Goal: Book appointment/travel/reservation

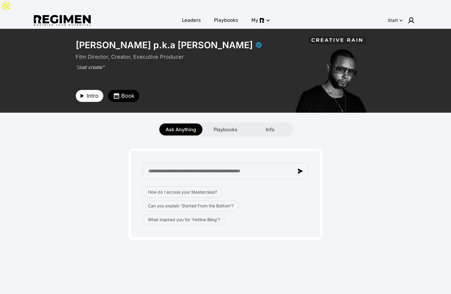
click at [94, 92] on span "Intro" at bounding box center [93, 96] width 12 height 8
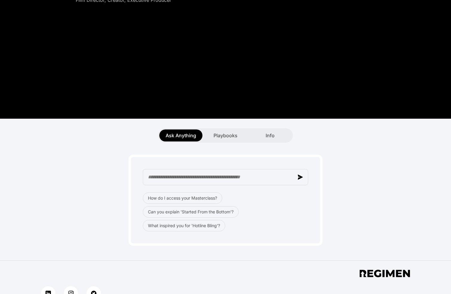
scroll to position [116, 0]
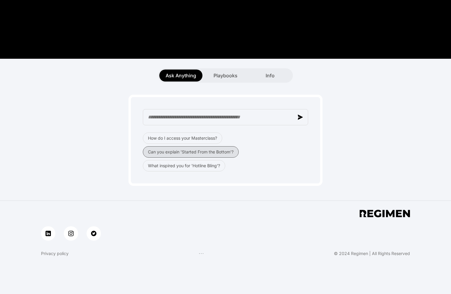
click at [206, 146] on button "Can you explain 'Started From the Bottom'?" at bounding box center [191, 151] width 96 height 11
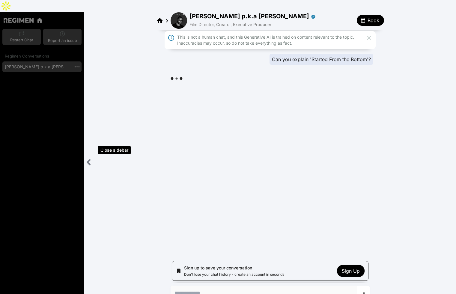
click at [90, 158] on icon "Close sidebar" at bounding box center [88, 161] width 7 height 7
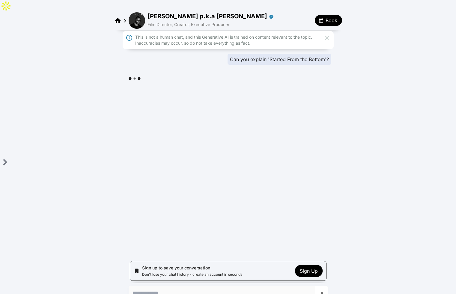
click at [208, 182] on div "This is not a human chat, and this Generative AI is trained on content relevant…" at bounding box center [228, 144] width 456 height 229
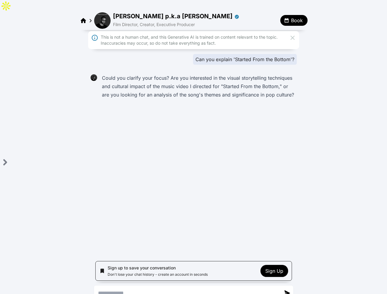
click at [276, 268] on span "Sign Up" at bounding box center [274, 271] width 18 height 6
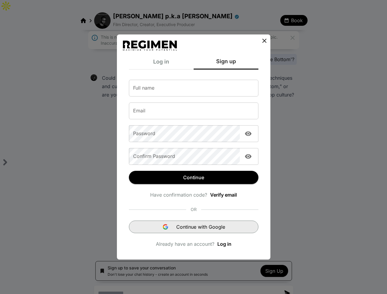
click at [201, 227] on span "Continue with Google" at bounding box center [200, 226] width 49 height 7
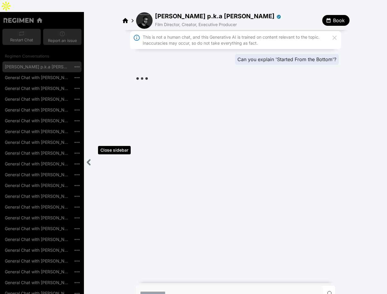
click at [89, 160] on icon "Close sidebar" at bounding box center [88, 162] width 2 height 5
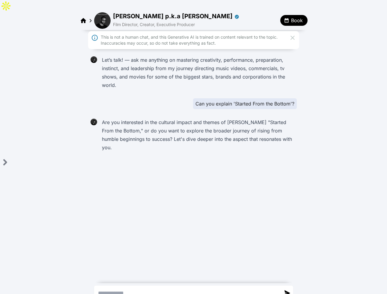
click at [293, 34] on icon at bounding box center [292, 37] width 7 height 7
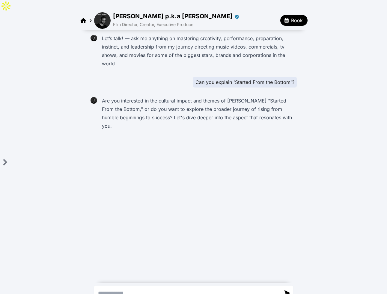
click at [149, 286] on textarea "Send a message" at bounding box center [187, 293] width 186 height 14
type textarea "**********"
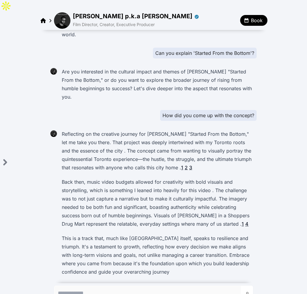
scroll to position [37, 0]
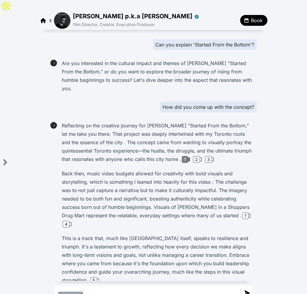
click at [185, 156] on div "1" at bounding box center [185, 159] width 6 height 7
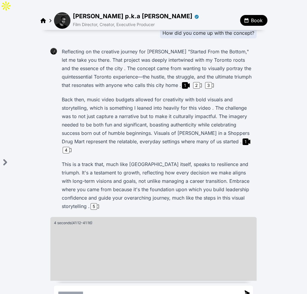
scroll to position [117, 0]
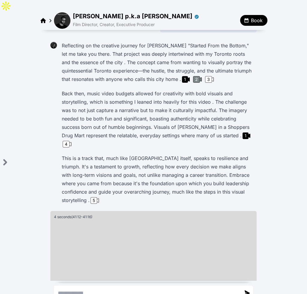
click at [193, 76] on div "2" at bounding box center [196, 79] width 7 height 7
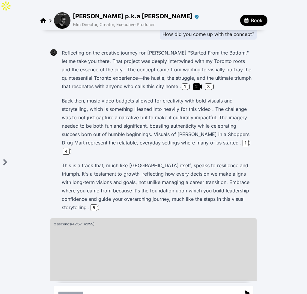
scroll to position [110, 0]
click at [207, 84] on div "3" at bounding box center [208, 87] width 7 height 7
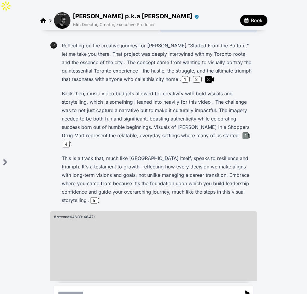
click at [242, 132] on div "1" at bounding box center [245, 135] width 6 height 7
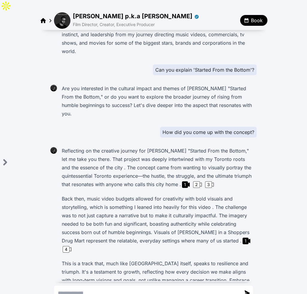
scroll to position [0, 0]
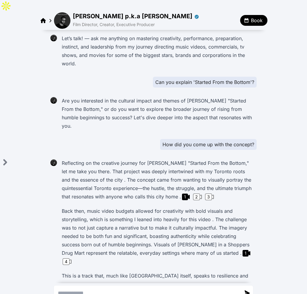
click at [209, 139] on div "How did you come up with the concept?" at bounding box center [208, 144] width 96 height 11
click at [208, 139] on div "How did you come up with the concept?" at bounding box center [208, 144] width 96 height 11
click at [199, 139] on div "How did you come up with the concept?" at bounding box center [208, 144] width 96 height 11
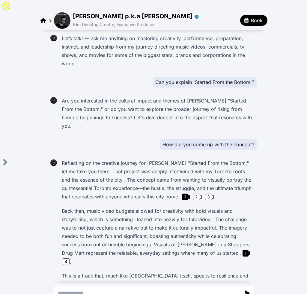
click at [200, 139] on div "How did you come up with the concept?" at bounding box center [208, 144] width 96 height 11
drag, startPoint x: 197, startPoint y: 120, endPoint x: 153, endPoint y: 136, distance: 46.5
click at [196, 139] on div "How did you come up with the concept?" at bounding box center [208, 144] width 96 height 11
click at [124, 139] on div "How did you come up with the concept?" at bounding box center [163, 144] width 185 height 11
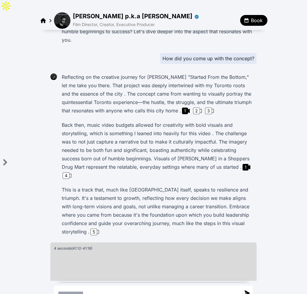
scroll to position [86, 0]
click at [97, 229] on div "5" at bounding box center [93, 232] width 7 height 7
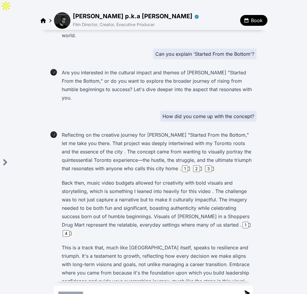
scroll to position [0, 0]
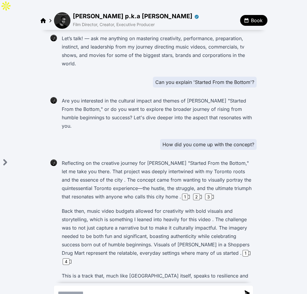
click at [169, 77] on div "Let’s talk! — ask me anything on mastering creativity, performance, preparation…" at bounding box center [153, 236] width 211 height 411
drag, startPoint x: 154, startPoint y: 72, endPoint x: 223, endPoint y: 72, distance: 68.3
click at [212, 77] on div "Can you explain 'Started From the Bottom'?" at bounding box center [205, 82] width 104 height 11
click at [242, 96] on p "Are you interested in the cultural impact and themes of Drake's "Started From t…" at bounding box center [158, 113] width 192 height 34
drag, startPoint x: 268, startPoint y: 97, endPoint x: 263, endPoint y: 97, distance: 5.1
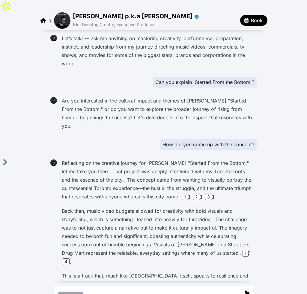
click at [268, 97] on div "Let’s talk! — ask me anything on mastering creativity, performance, preparation…" at bounding box center [153, 236] width 307 height 412
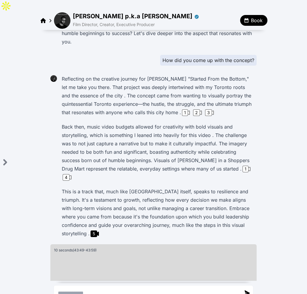
scroll to position [86, 0]
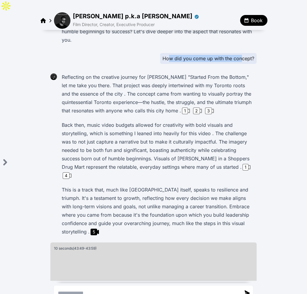
drag, startPoint x: 205, startPoint y: 37, endPoint x: 240, endPoint y: 37, distance: 35.7
click at [240, 53] on div "How did you come up with the concept?" at bounding box center [208, 58] width 96 height 11
click at [271, 81] on div "Let’s talk! — ask me anything on mastering creativity, performance, preparation…" at bounding box center [153, 150] width 307 height 412
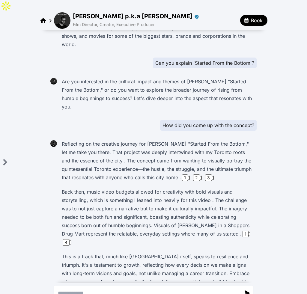
scroll to position [48, 0]
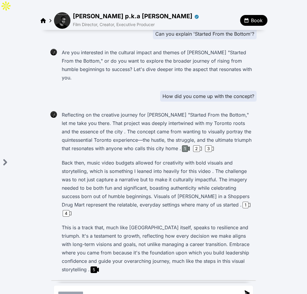
click at [183, 145] on div "1" at bounding box center [185, 148] width 6 height 7
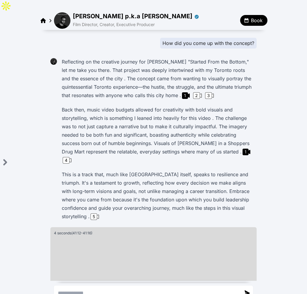
scroll to position [68, 0]
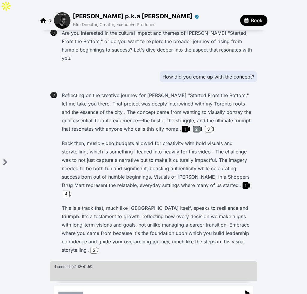
click at [194, 126] on div "2" at bounding box center [196, 129] width 7 height 7
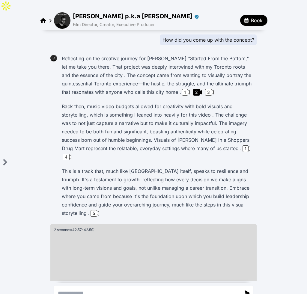
scroll to position [117, 0]
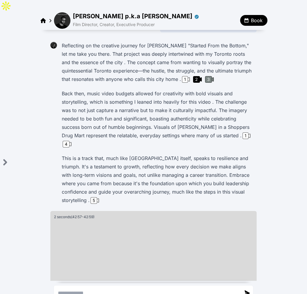
click at [207, 76] on div "3" at bounding box center [208, 79] width 7 height 7
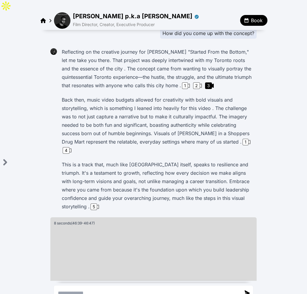
scroll to position [110, 0]
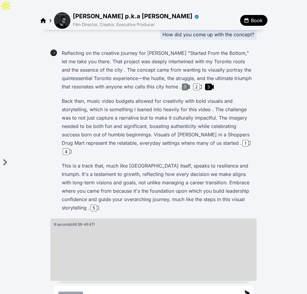
click at [183, 84] on div "1" at bounding box center [185, 87] width 6 height 7
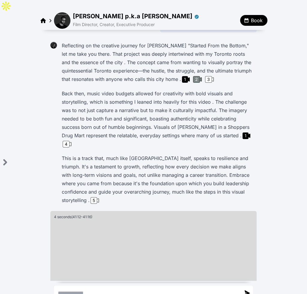
click at [194, 76] on div "2" at bounding box center [196, 79] width 7 height 7
click at [208, 76] on div "3" at bounding box center [208, 79] width 7 height 7
click at [183, 76] on div "1" at bounding box center [185, 79] width 6 height 7
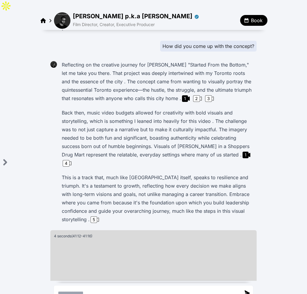
scroll to position [74, 0]
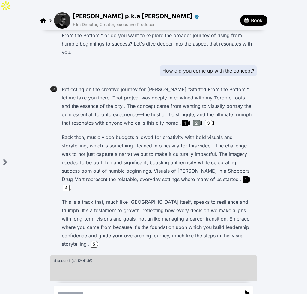
click at [197, 120] on div "2" at bounding box center [196, 123] width 7 height 7
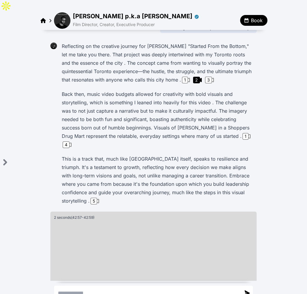
scroll to position [117, 0]
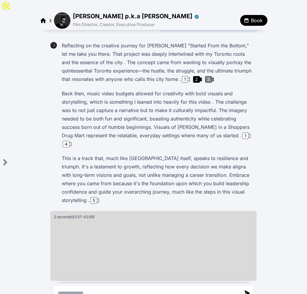
click at [205, 76] on div "3" at bounding box center [208, 79] width 7 height 7
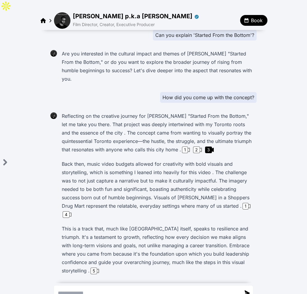
scroll to position [42, 0]
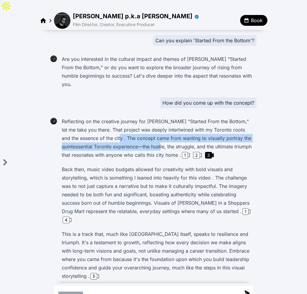
drag, startPoint x: 108, startPoint y: 117, endPoint x: 187, endPoint y: 140, distance: 81.6
click at [171, 126] on p "Reflecting on the creative journey for Drake's "Started From the Bottom," let m…" at bounding box center [158, 138] width 192 height 42
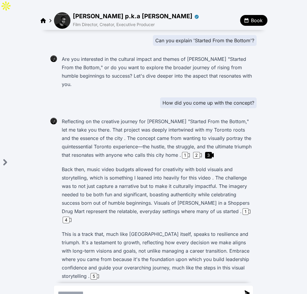
click at [178, 165] on p "Back then, music video budgets allowed for creativity with bold visuals and sto…" at bounding box center [158, 194] width 192 height 59
click at [242, 208] on div "1" at bounding box center [245, 211] width 6 height 7
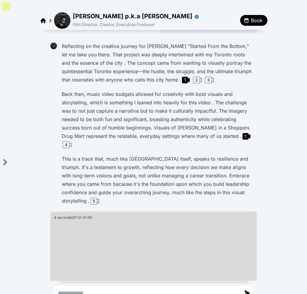
scroll to position [117, 0]
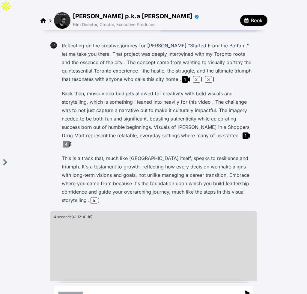
click at [70, 141] on div "4" at bounding box center [66, 144] width 7 height 7
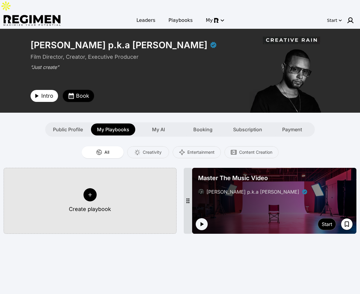
click at [79, 92] on span "Book" at bounding box center [82, 96] width 13 height 8
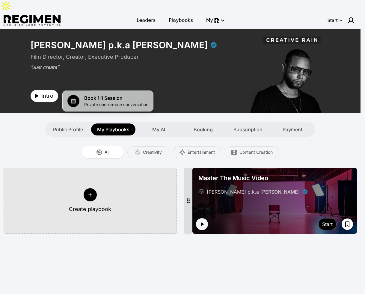
click at [96, 99] on span "Book 1:1 Session" at bounding box center [116, 97] width 64 height 7
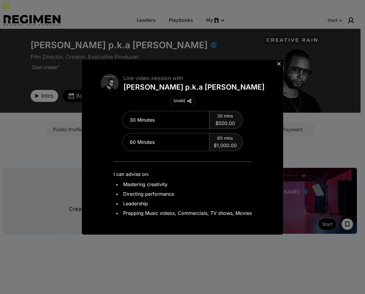
click at [277, 63] on icon at bounding box center [279, 64] width 6 height 6
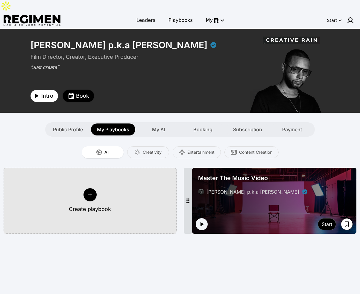
click at [78, 92] on span "Book" at bounding box center [82, 96] width 13 height 8
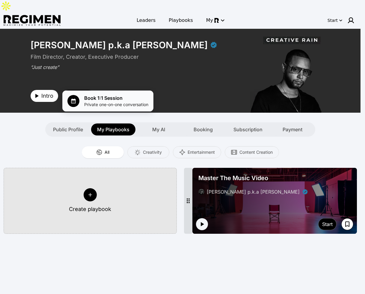
click at [85, 97] on span "Book 1:1 Session" at bounding box center [116, 97] width 64 height 7
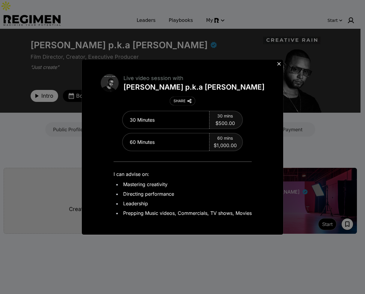
click at [279, 63] on icon at bounding box center [279, 64] width 6 height 6
